Goal: Find specific page/section: Find specific page/section

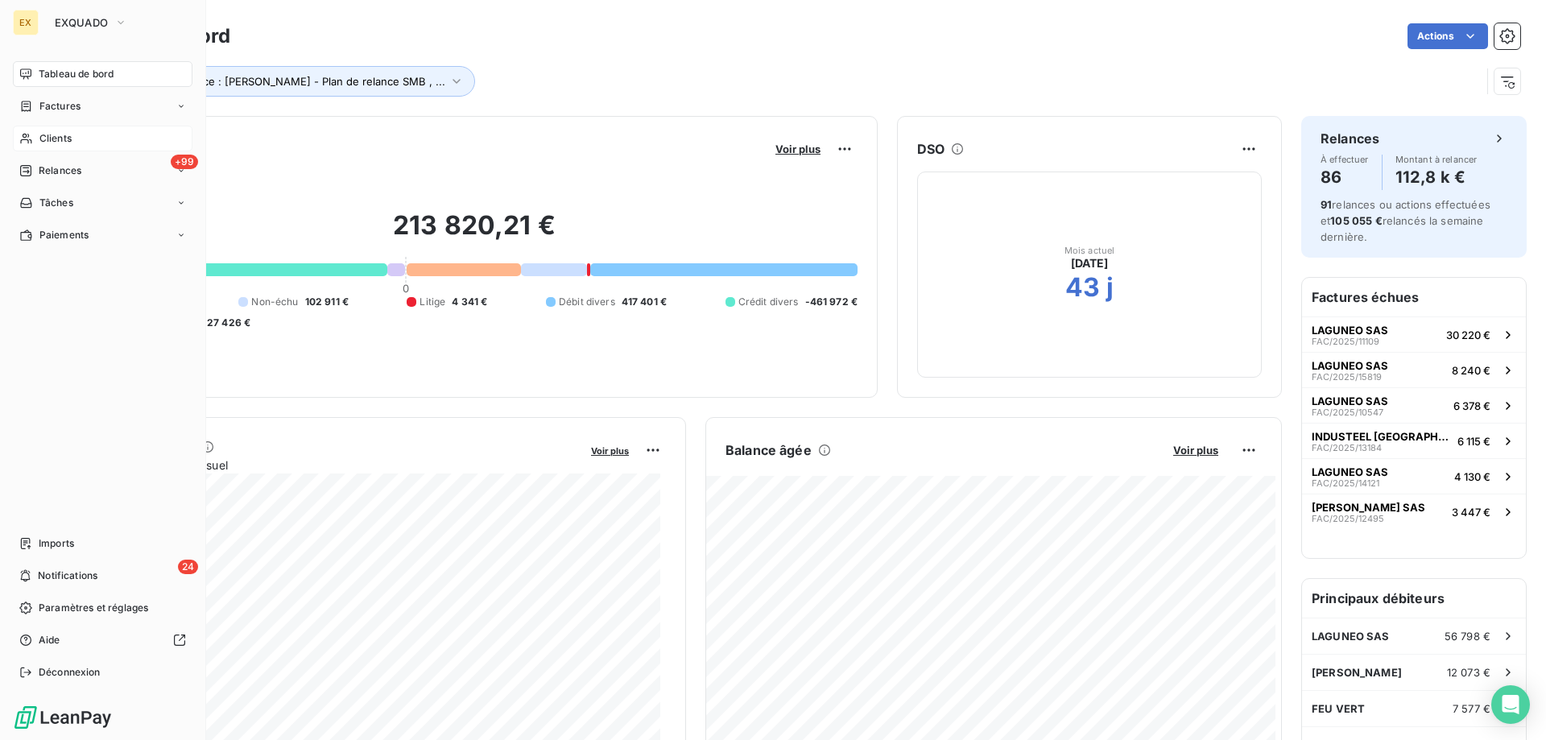
click at [32, 138] on icon at bounding box center [26, 138] width 14 height 13
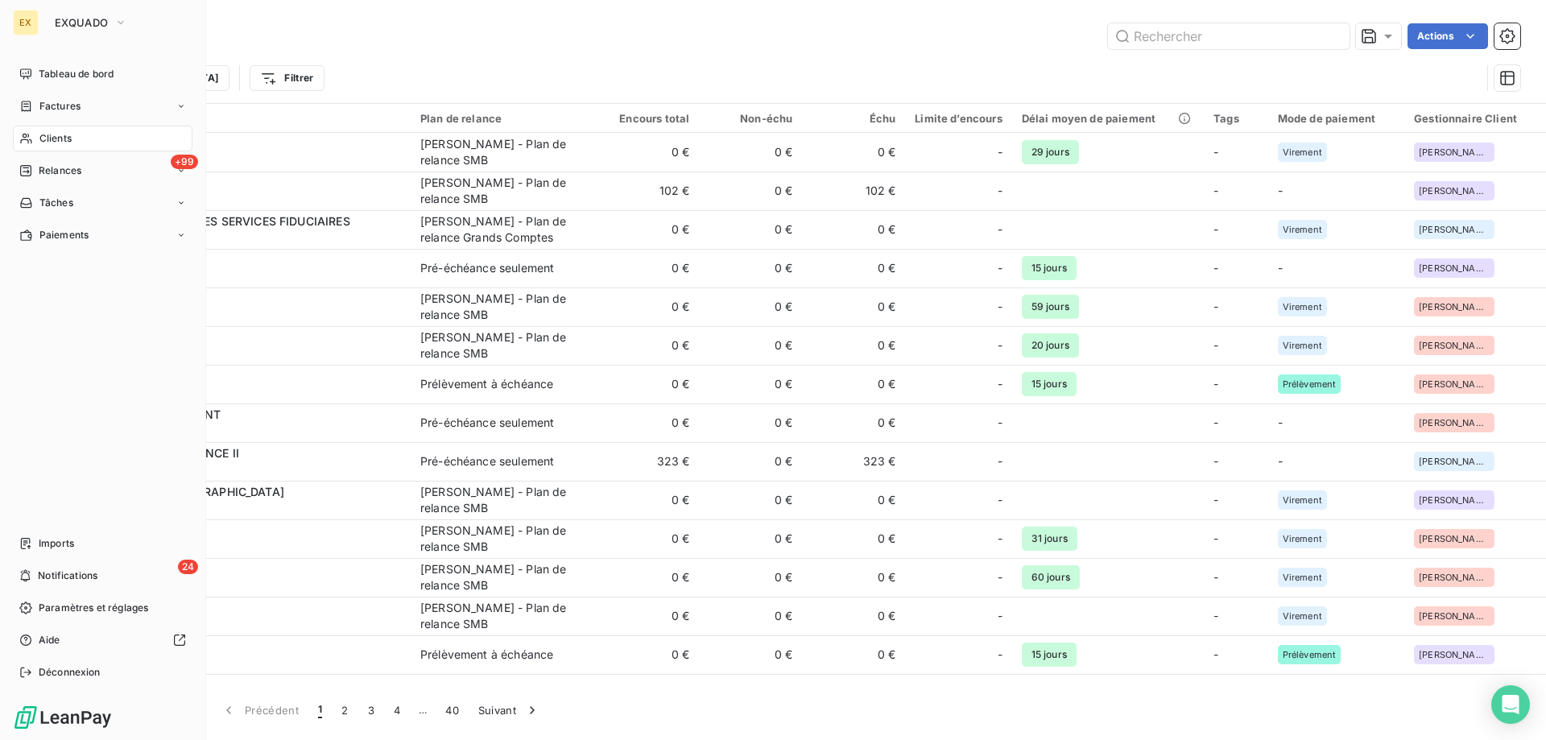
click at [39, 110] on span "Factures" at bounding box center [59, 106] width 41 height 14
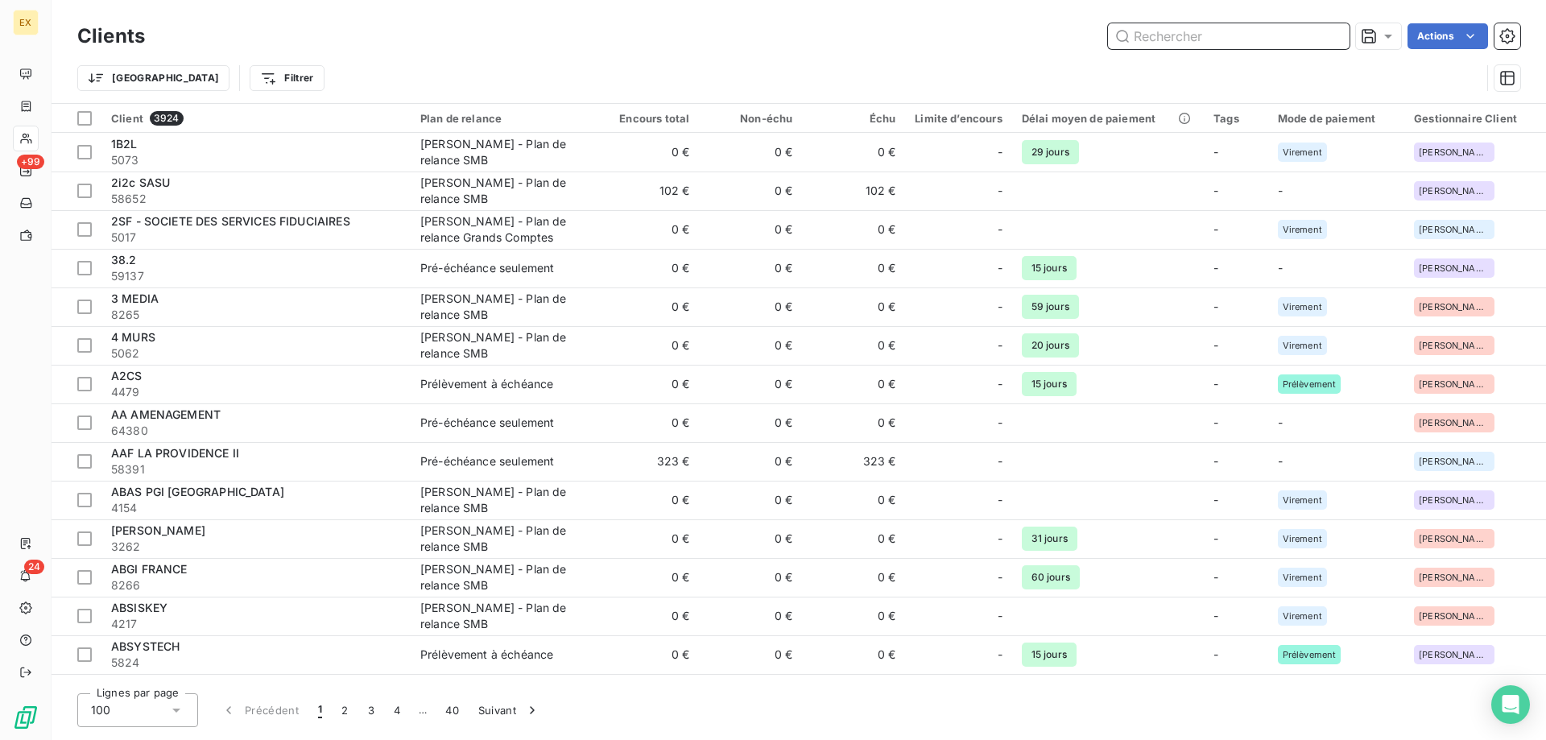
click at [1243, 39] on input "text" at bounding box center [1229, 36] width 242 height 26
paste input "FAC/2025/15835"
type input "FAC/2025/15835"
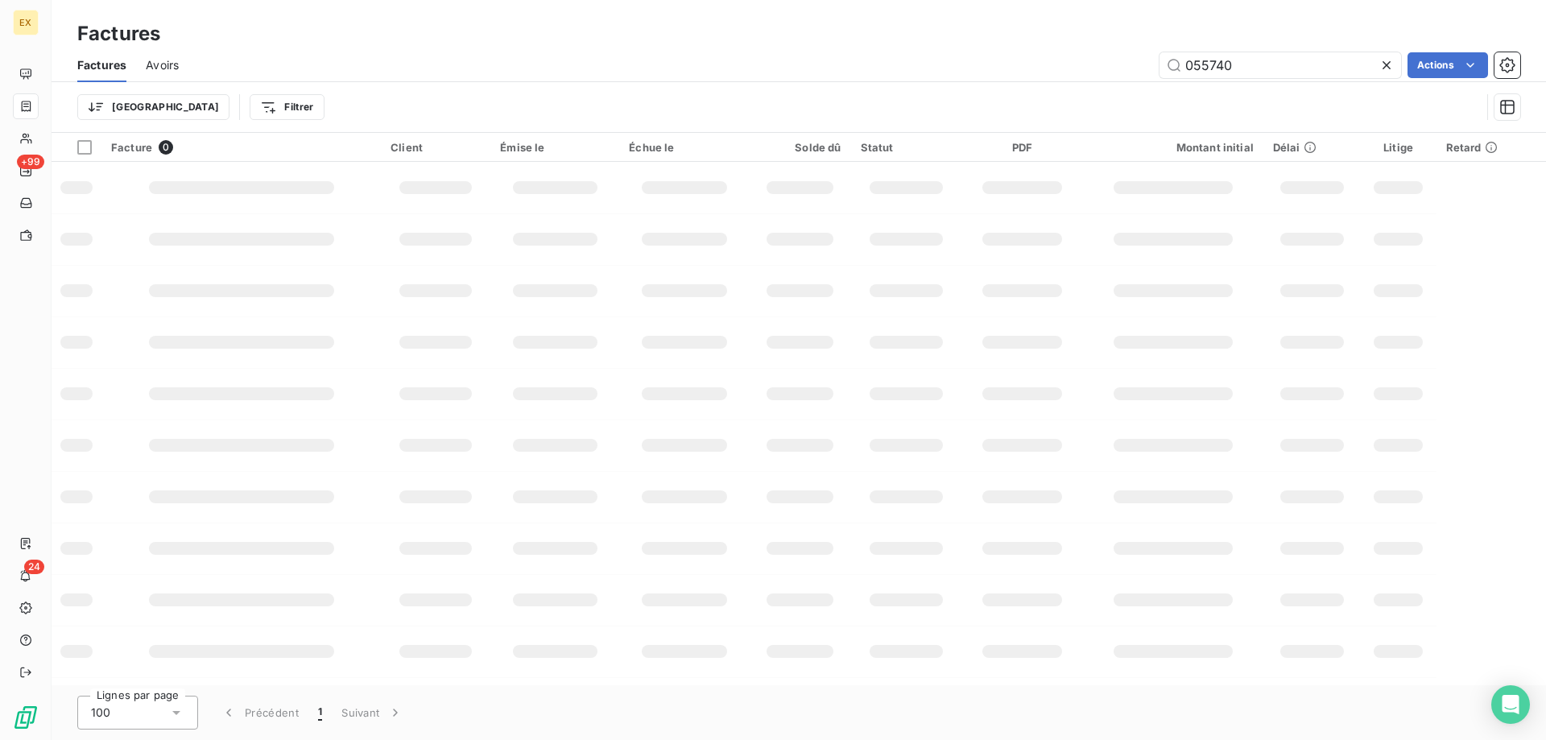
drag, startPoint x: 1234, startPoint y: 62, endPoint x: 1097, endPoint y: 77, distance: 137.8
click at [1097, 77] on div "055740 Actions" at bounding box center [859, 65] width 1322 height 26
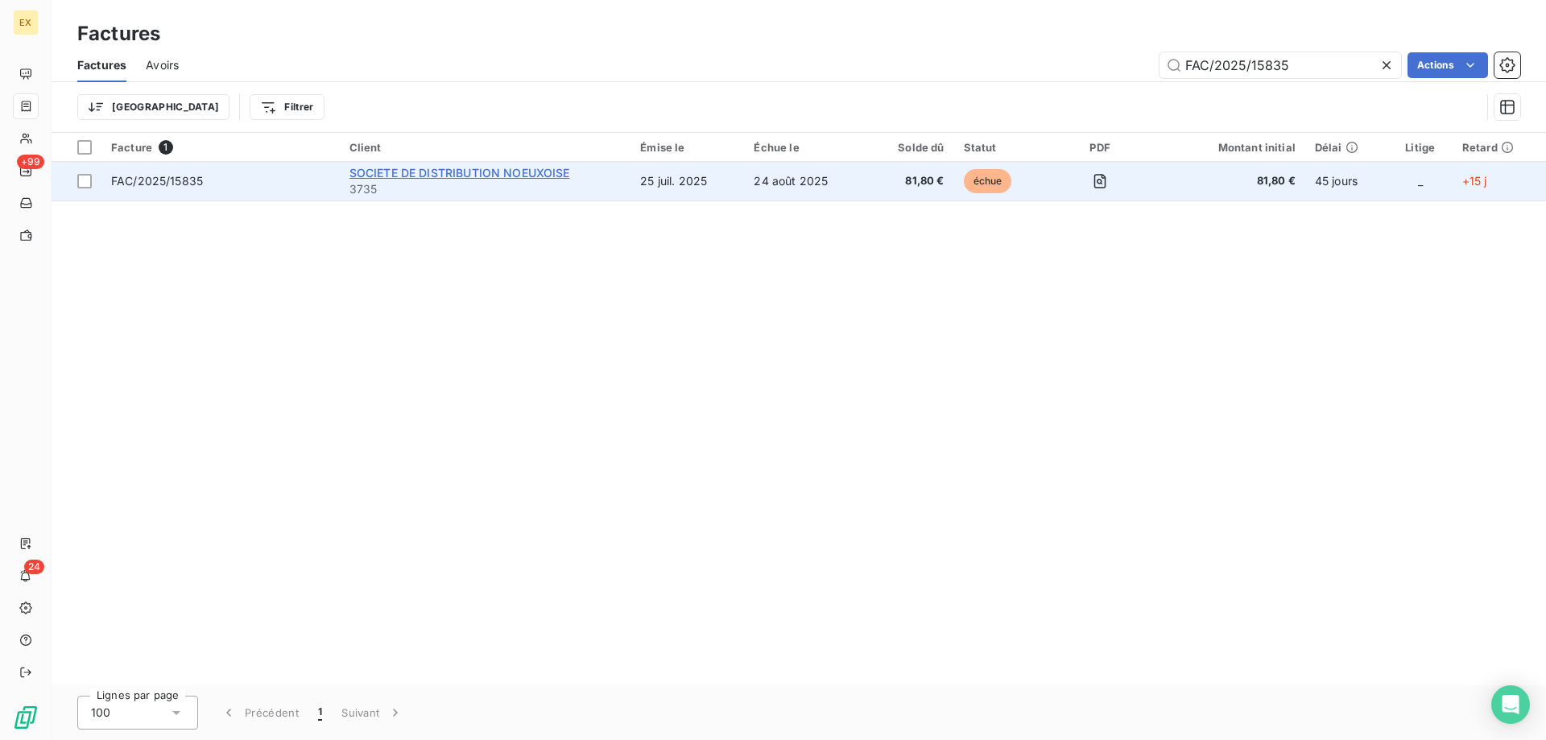
type input "FAC/2025/15835"
click at [465, 170] on span "SOCIETE DE DISTRIBUTION NOEUXOISE" at bounding box center [460, 173] width 221 height 14
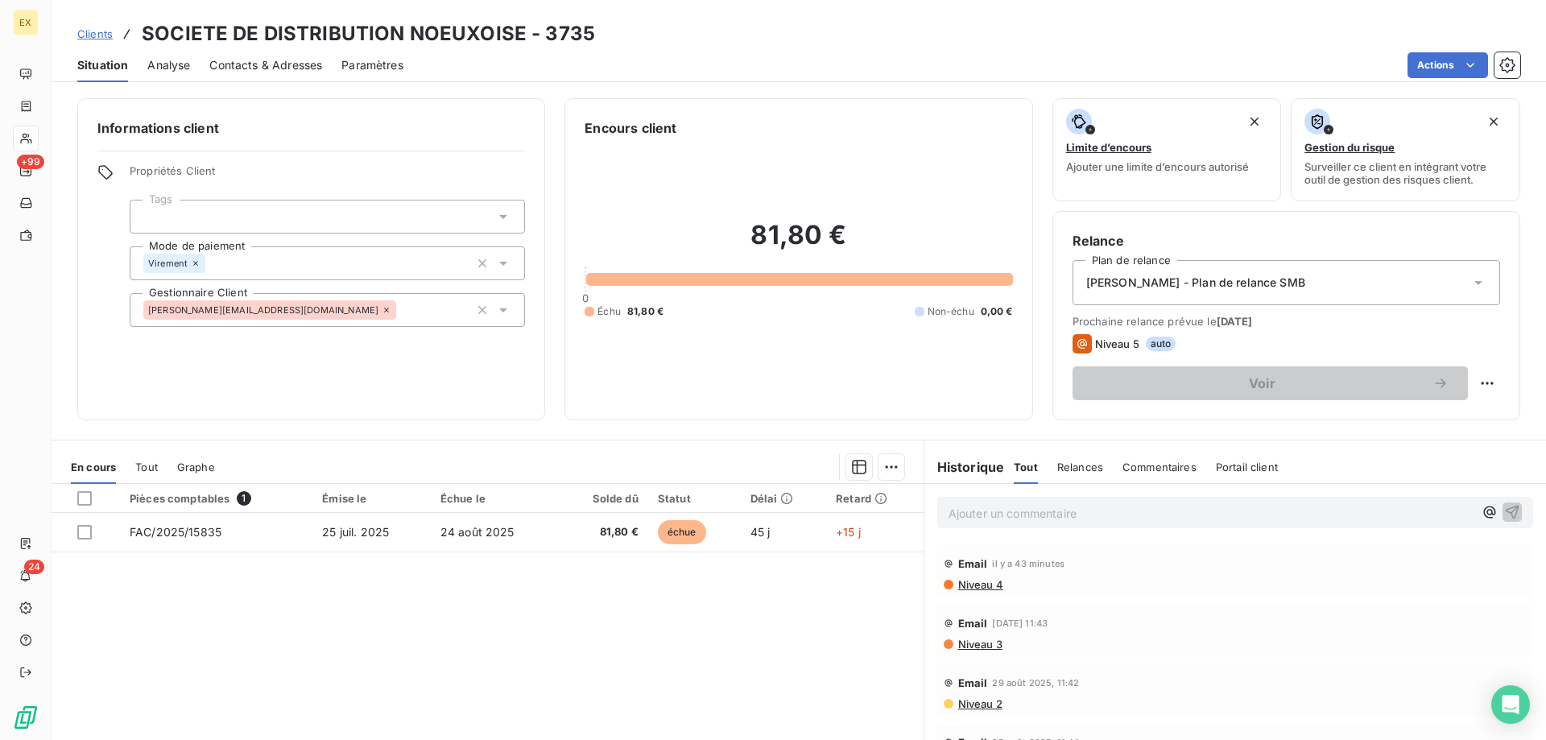
click at [1040, 503] on p "Ajouter un commentaire ﻿" at bounding box center [1211, 513] width 525 height 20
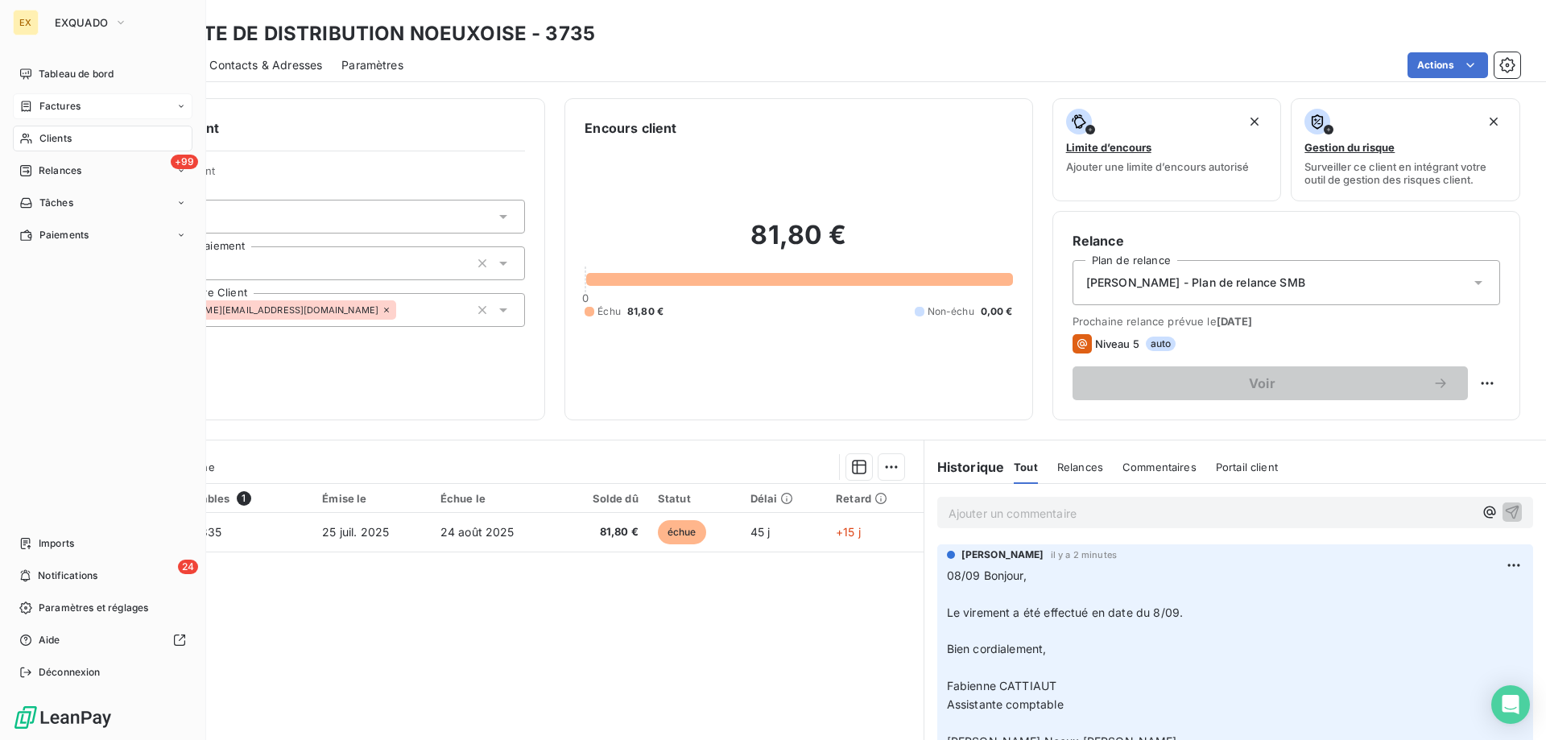
click at [39, 110] on span "Factures" at bounding box center [59, 106] width 41 height 14
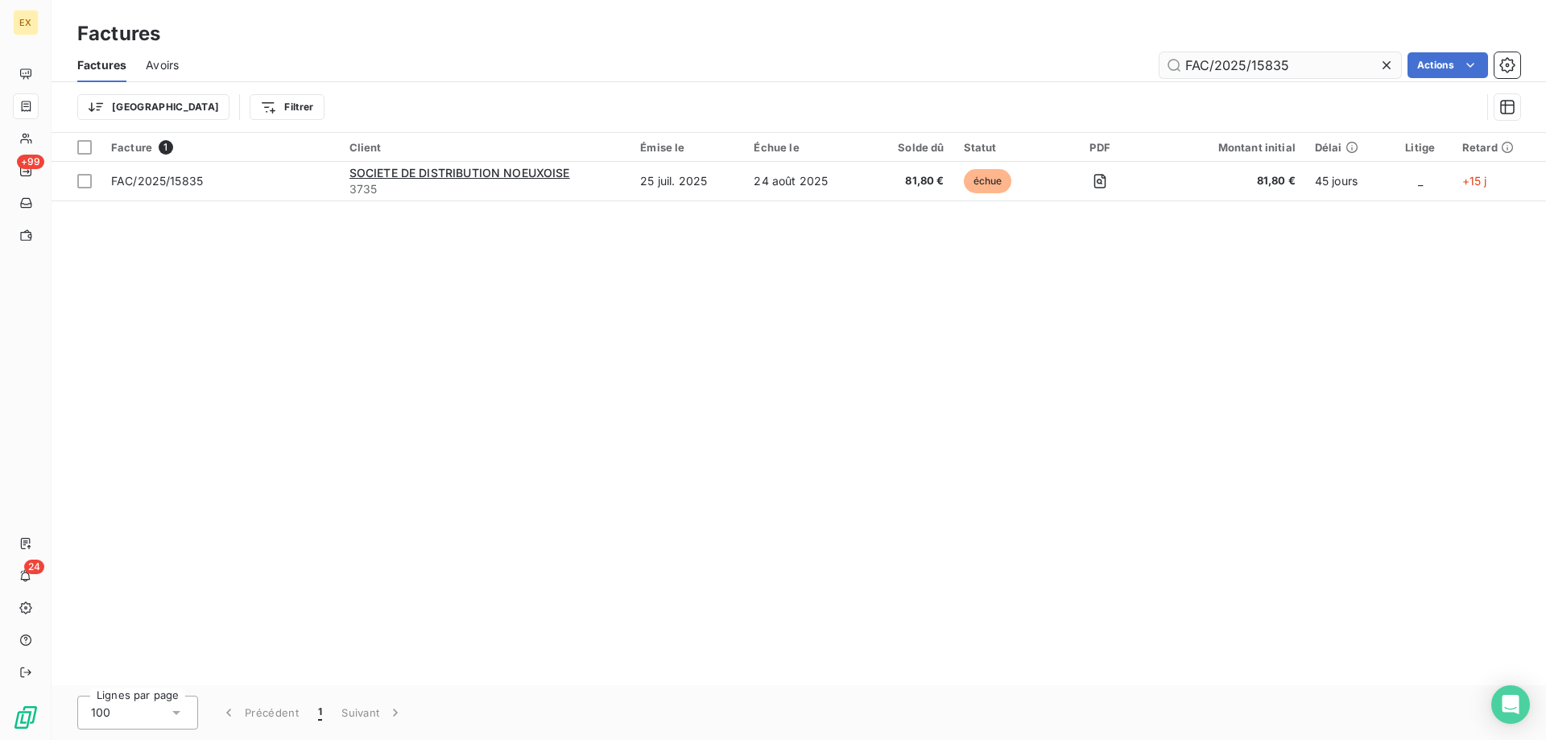
drag, startPoint x: 1315, startPoint y: 63, endPoint x: 1174, endPoint y: 72, distance: 141.3
click at [1174, 72] on input "FAC/2025/15835" at bounding box center [1281, 65] width 242 height 26
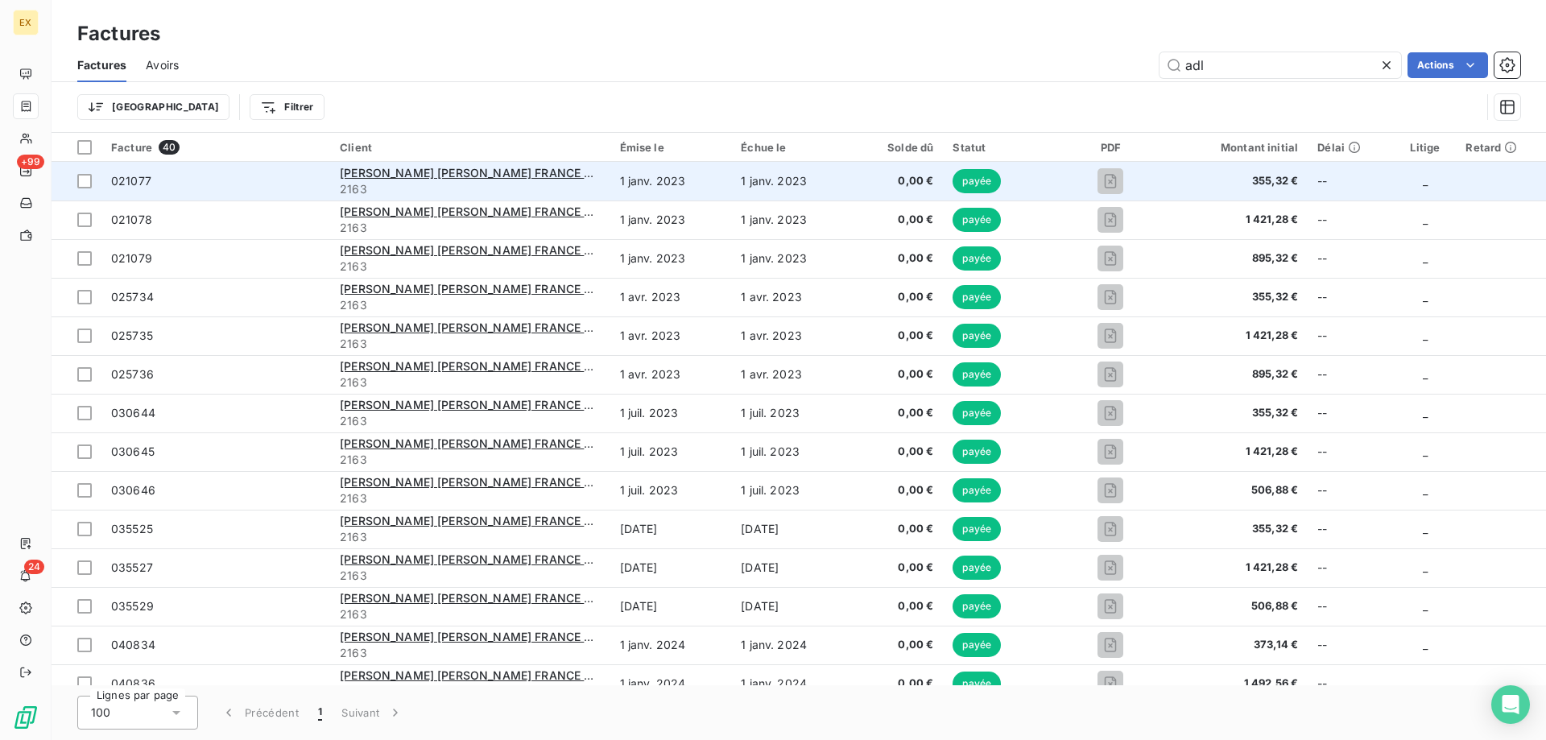
type input "adl"
click at [415, 165] on div "[PERSON_NAME] [PERSON_NAME] FRANCE GRAND EST S.A.S" at bounding box center [470, 173] width 261 height 16
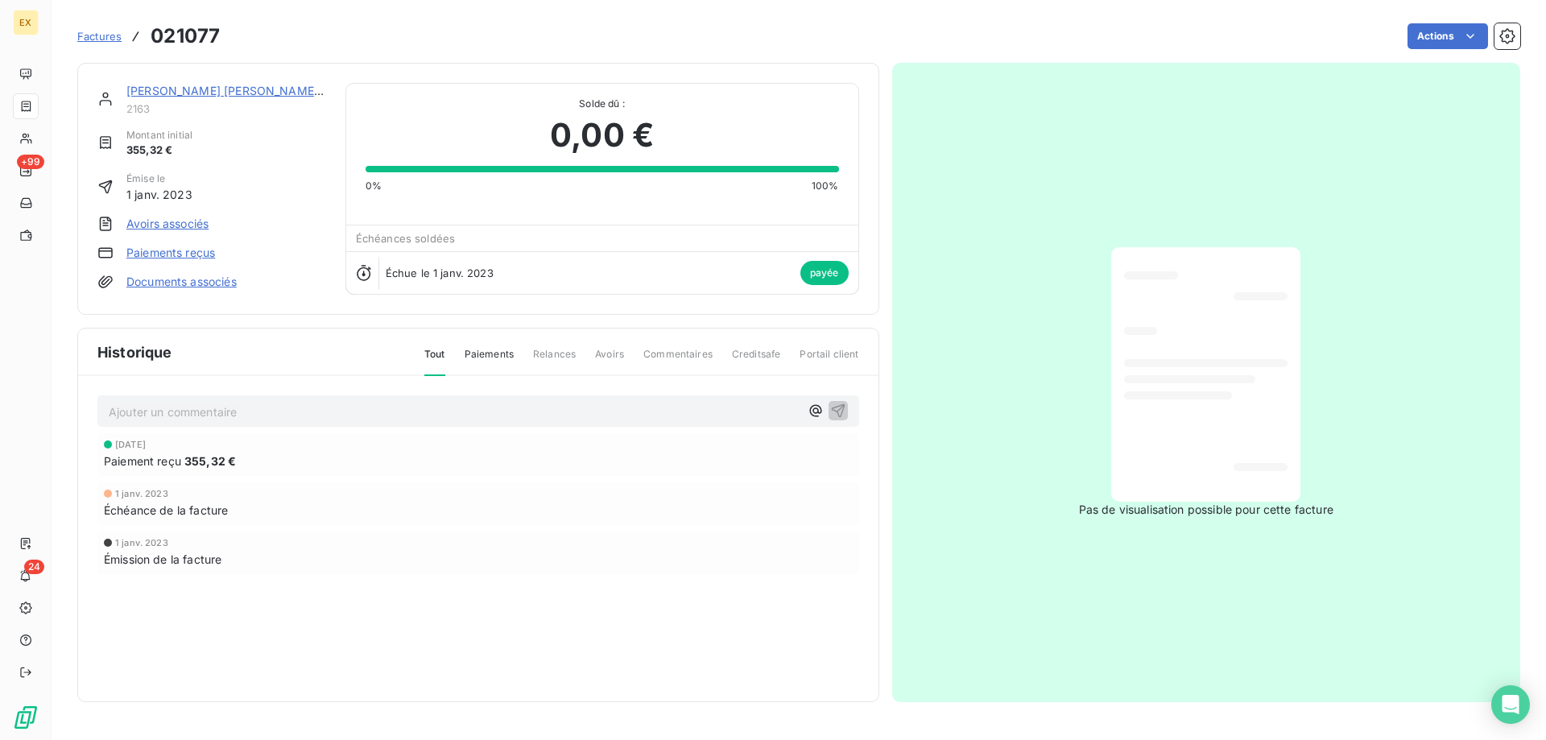
click at [213, 94] on link "[PERSON_NAME] [PERSON_NAME] FRANCE GRAND EST S.A.S" at bounding box center [297, 91] width 343 height 14
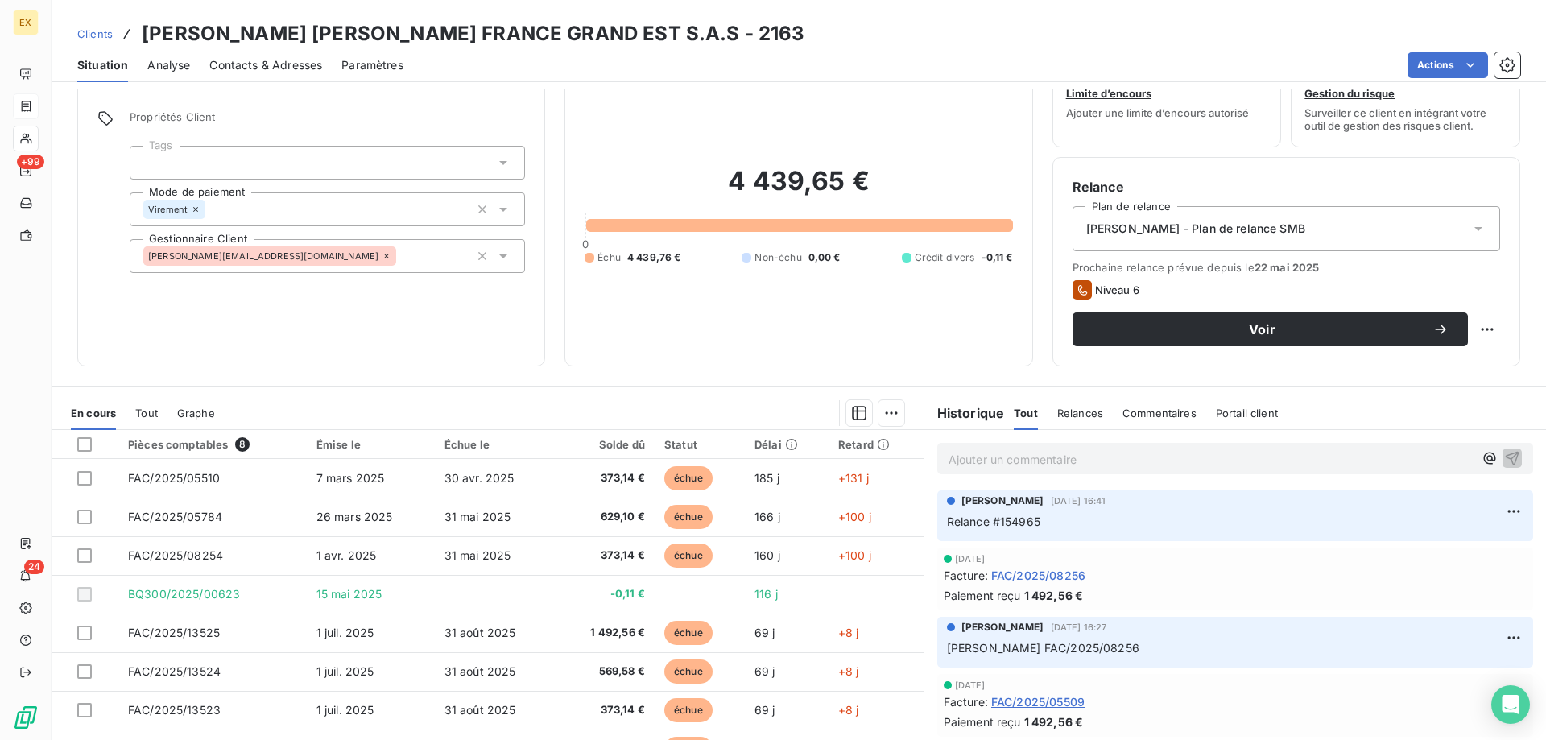
scroll to position [81, 0]
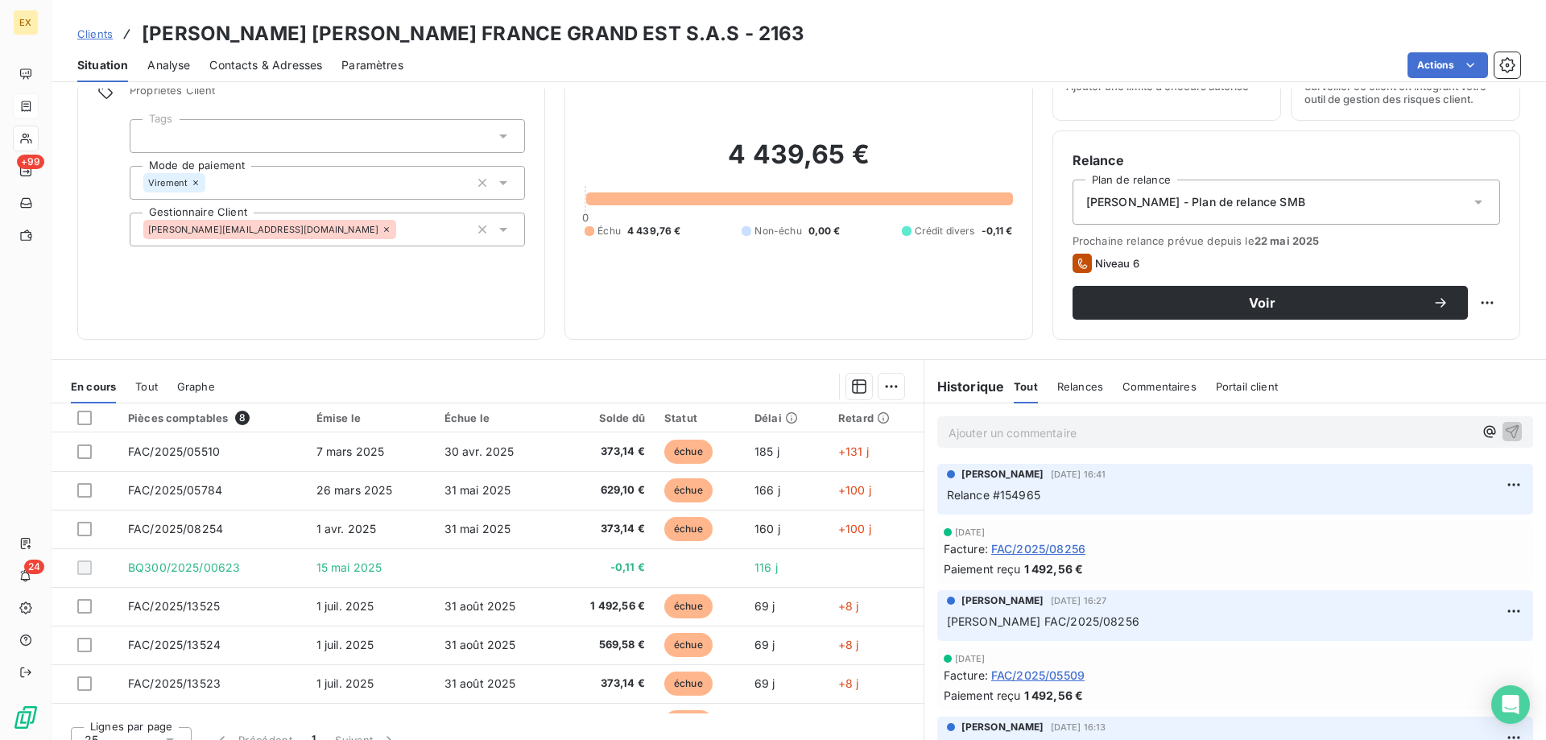
click at [1012, 432] on p "Ajouter un commentaire ﻿" at bounding box center [1211, 433] width 525 height 20
click at [1506, 425] on icon "button" at bounding box center [1513, 431] width 14 height 14
